Goal: Task Accomplishment & Management: Manage account settings

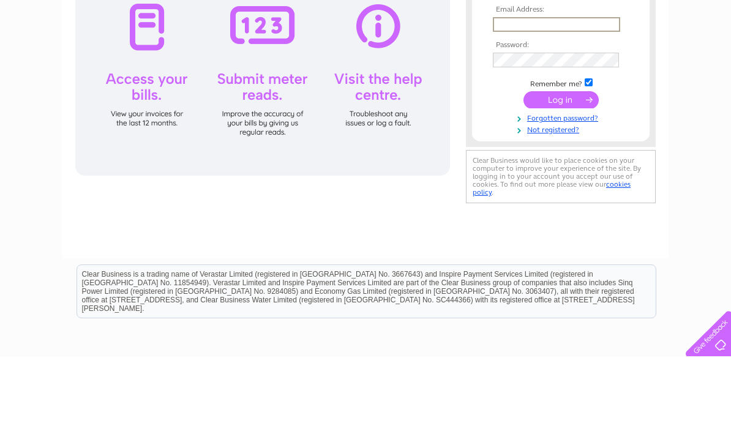
type input "[EMAIL_ADDRESS][DOMAIN_NAME]"
click at [561, 189] on input "submit" at bounding box center [561, 186] width 75 height 17
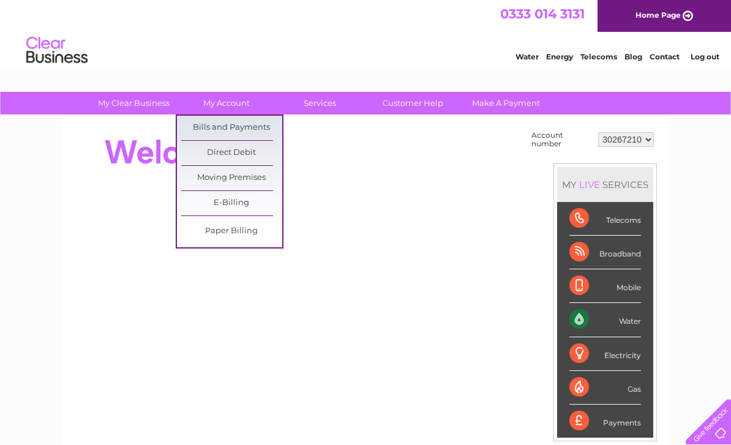
click at [265, 129] on link "Bills and Payments" at bounding box center [231, 128] width 101 height 25
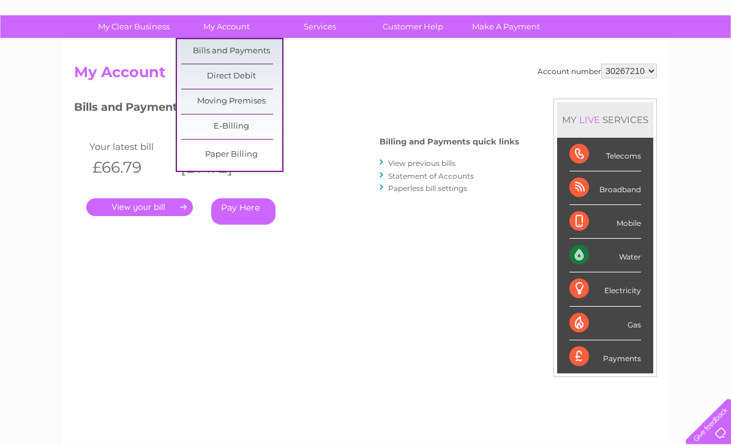
scroll to position [77, 0]
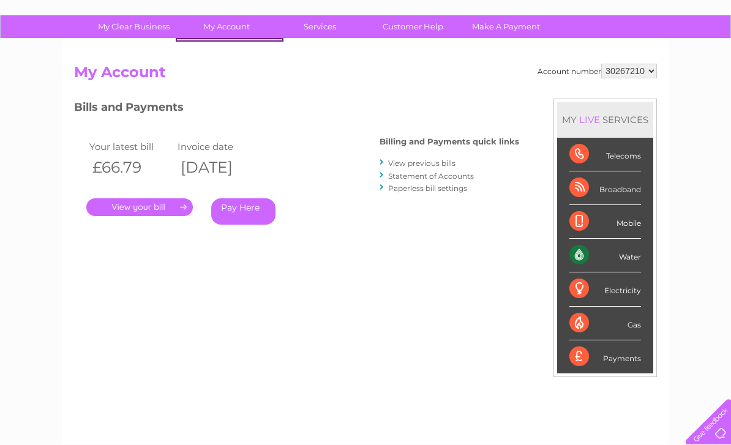
click at [127, 198] on link "." at bounding box center [139, 207] width 107 height 18
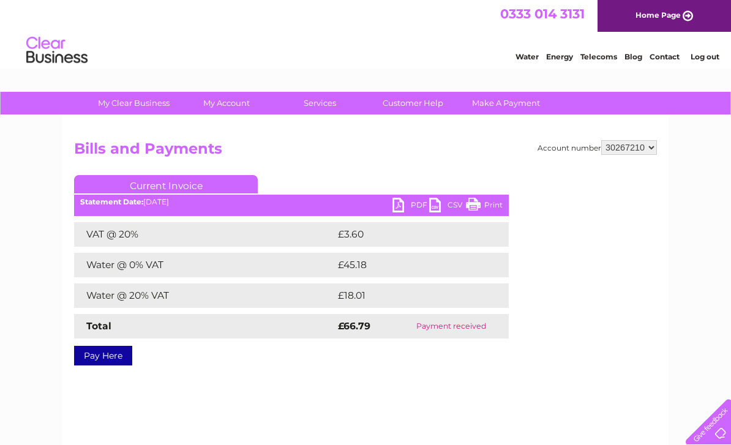
click at [396, 211] on link "PDF" at bounding box center [411, 207] width 37 height 18
